Goal: Find specific page/section: Find specific page/section

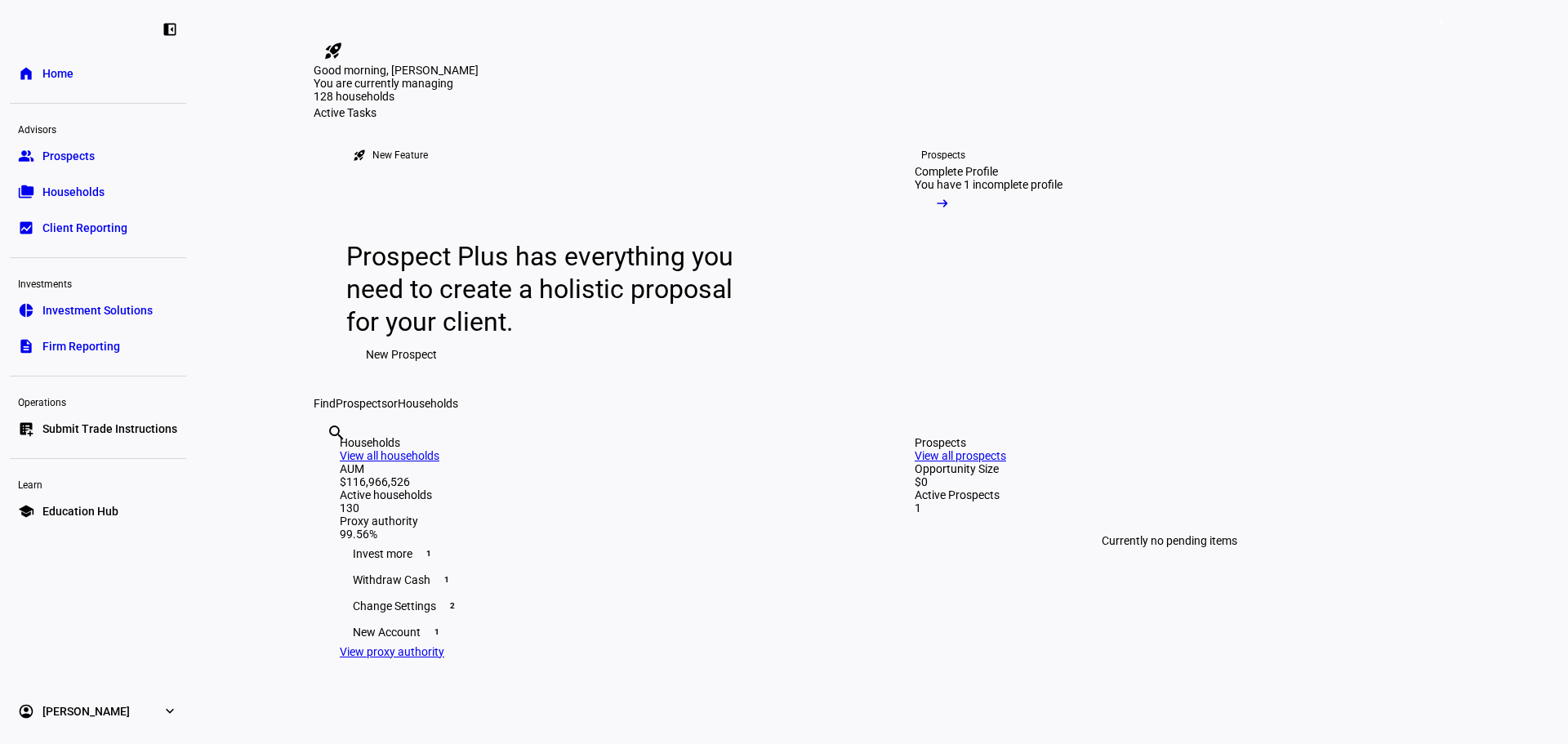
click at [77, 187] on span "Households" at bounding box center [73, 191] width 62 height 17
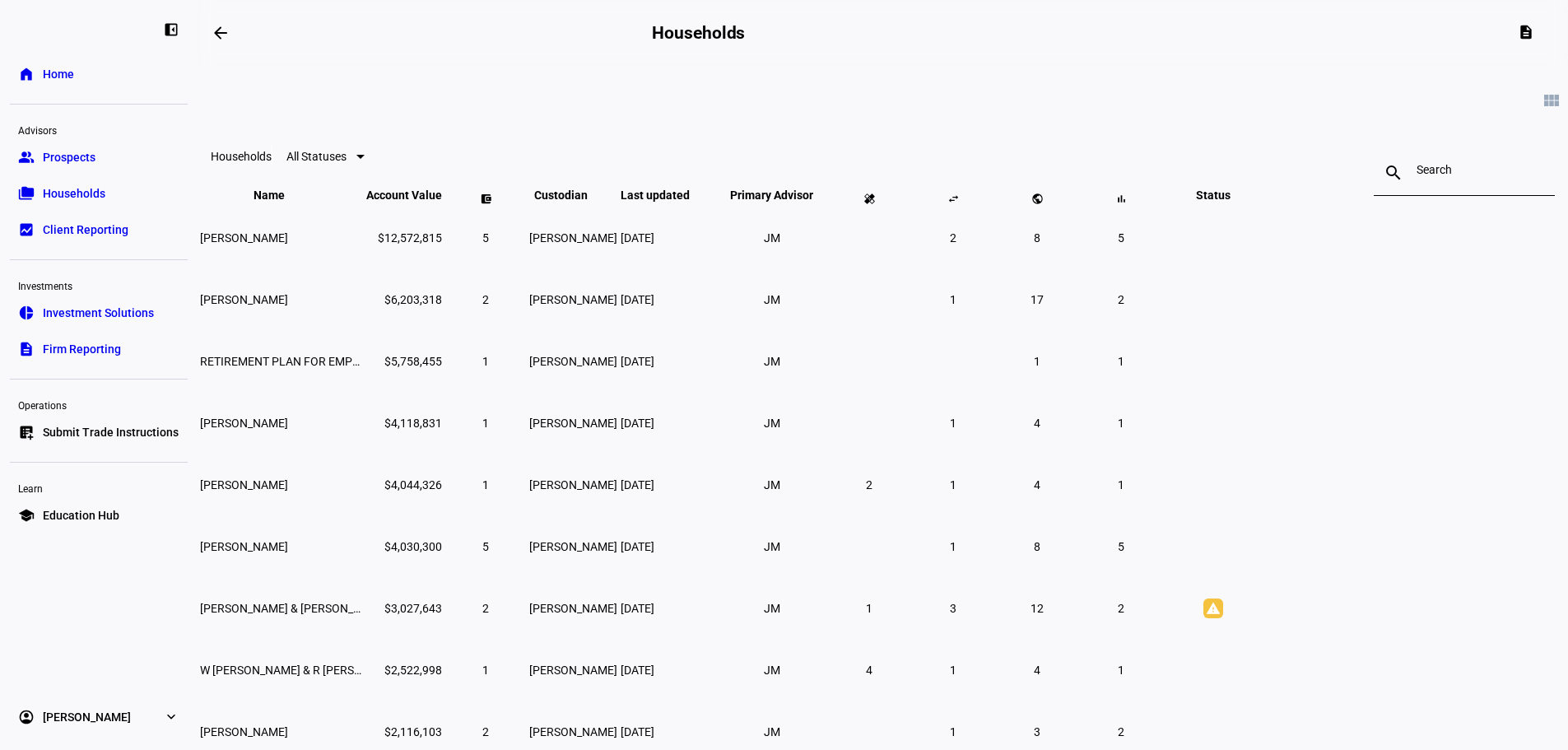
click at [1243, 212] on mat-icon "keyboard_arrow_up" at bounding box center [1233, 202] width 20 height 20
click at [1239, 202] on span "Status keyboard_arrow_down keyboard_arrow_up" at bounding box center [1211, 195] width 60 height 13
click at [1416, 184] on div at bounding box center [1464, 173] width 95 height 46
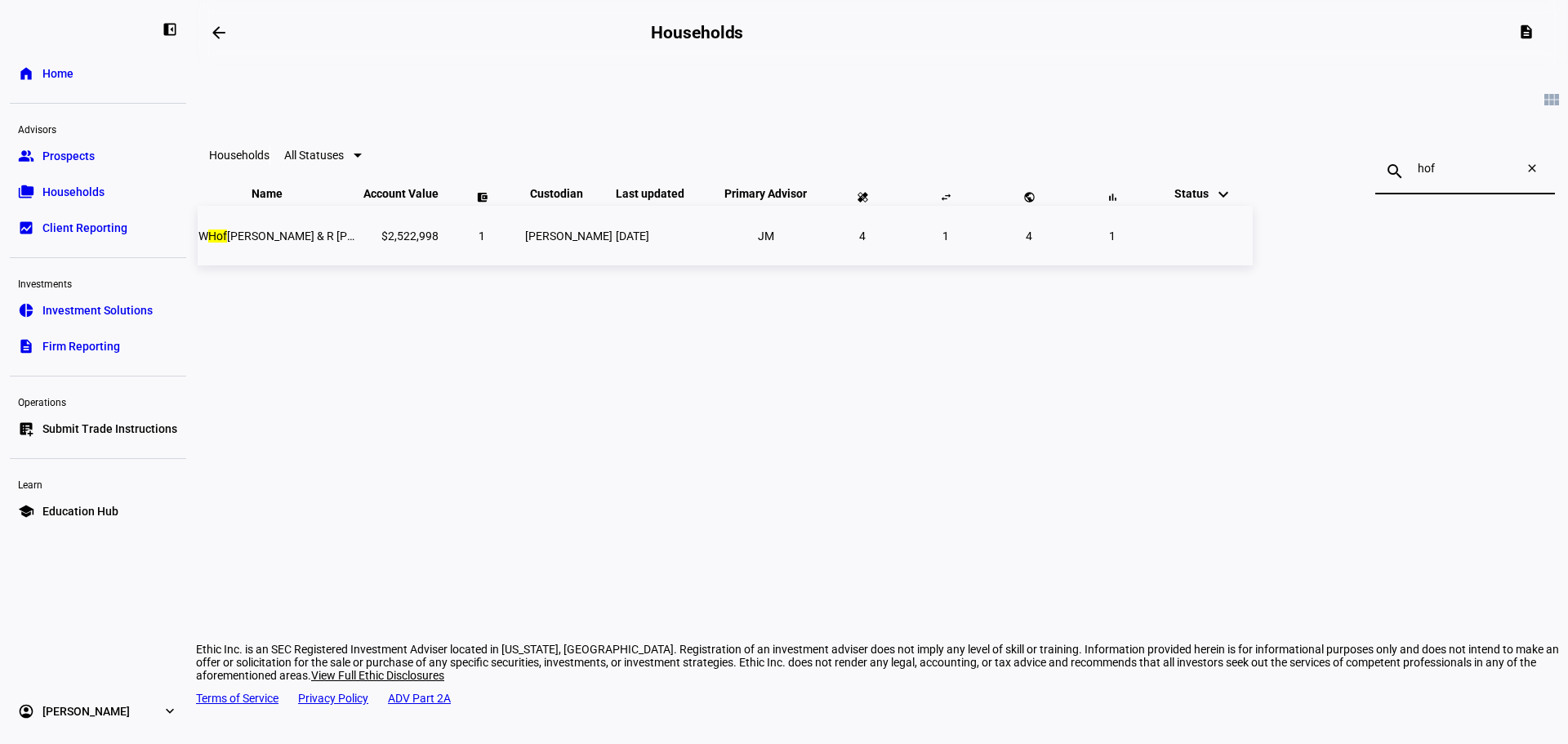
type input "hof"
click at [424, 242] on span "W Hof [PERSON_NAME] & R [PERSON_NAME]" at bounding box center [310, 236] width 226 height 13
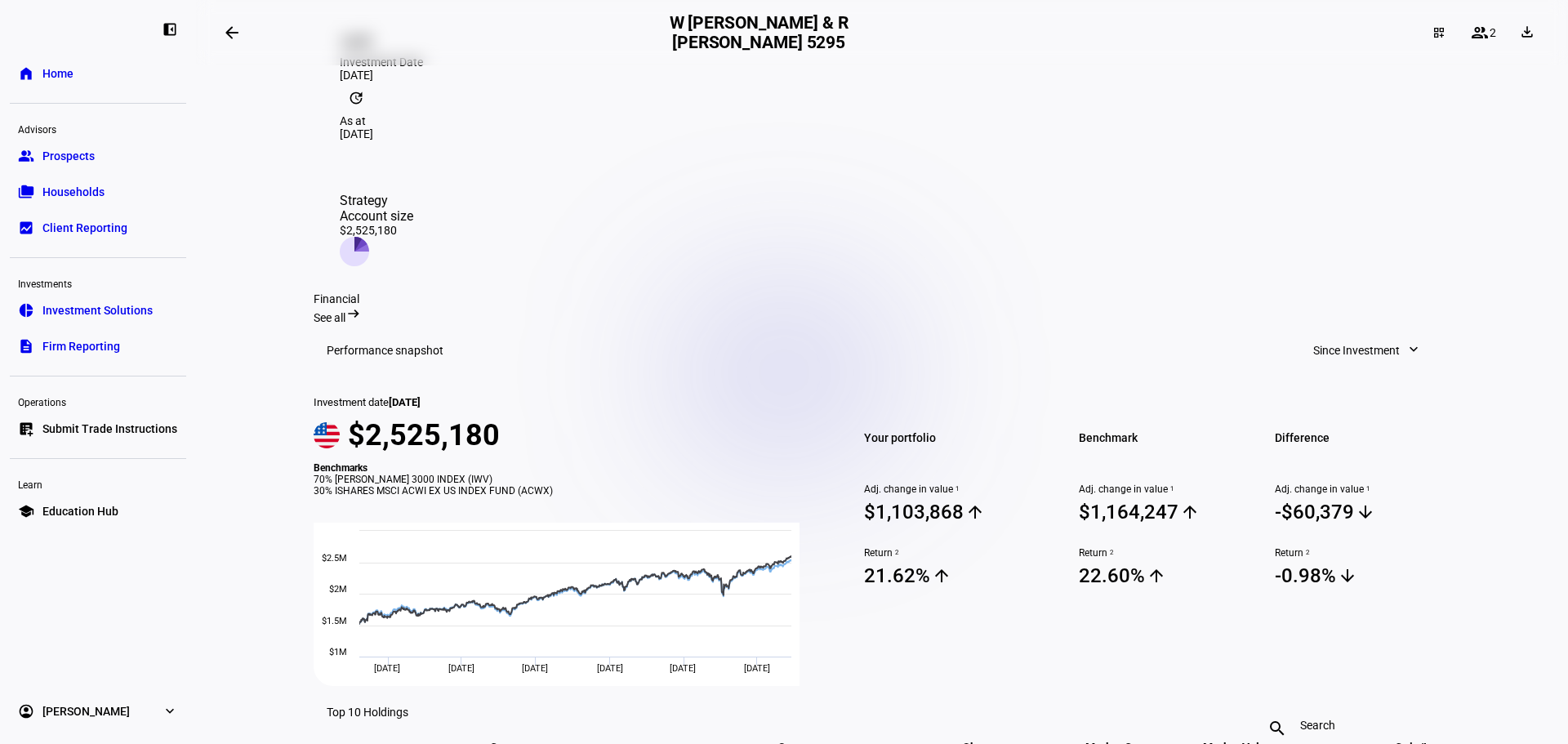
scroll to position [381, 0]
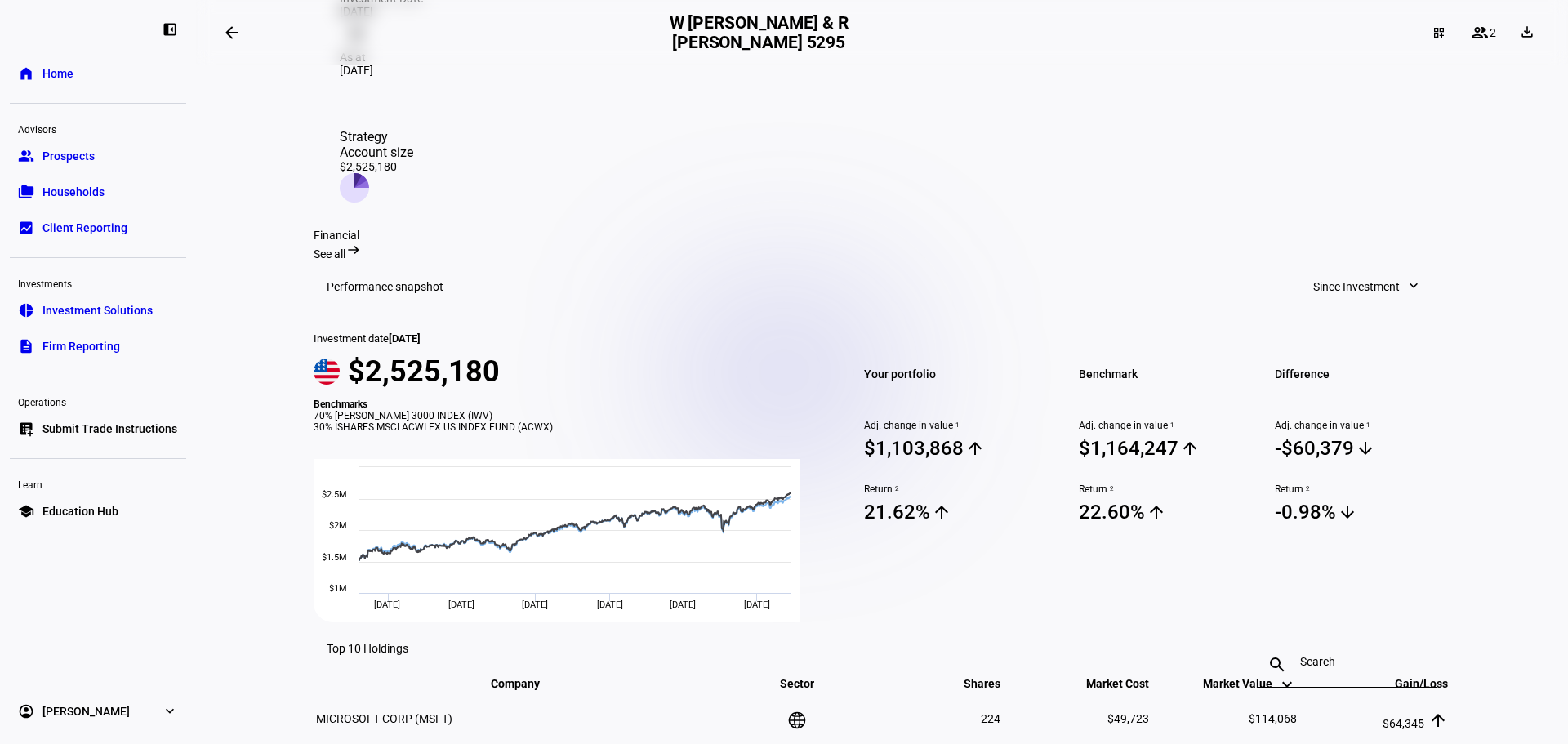
click at [1314, 270] on span "Since Investment" at bounding box center [1357, 286] width 87 height 33
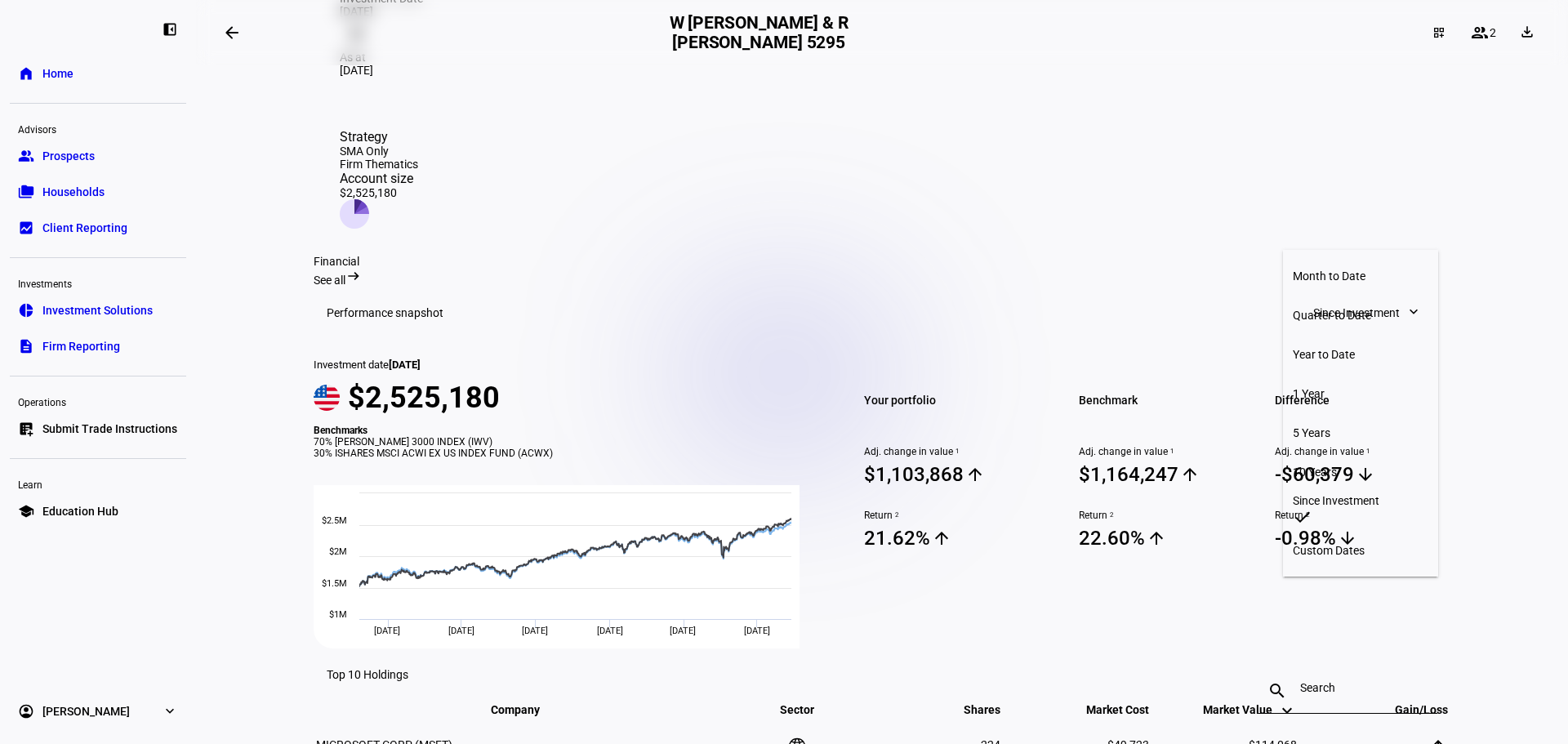
click at [1331, 348] on div "Year to Date" at bounding box center [1361, 354] width 136 height 13
